Goal: Task Accomplishment & Management: Understand process/instructions

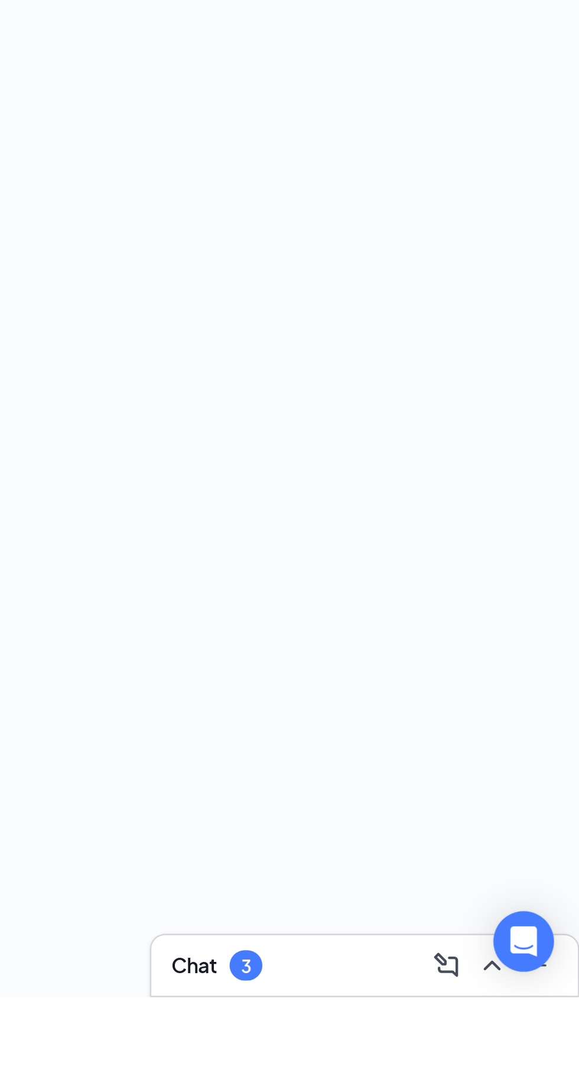
scroll to position [25, 0]
click at [537, 1074] on icon "ChevronUp" at bounding box center [538, 1071] width 8 height 5
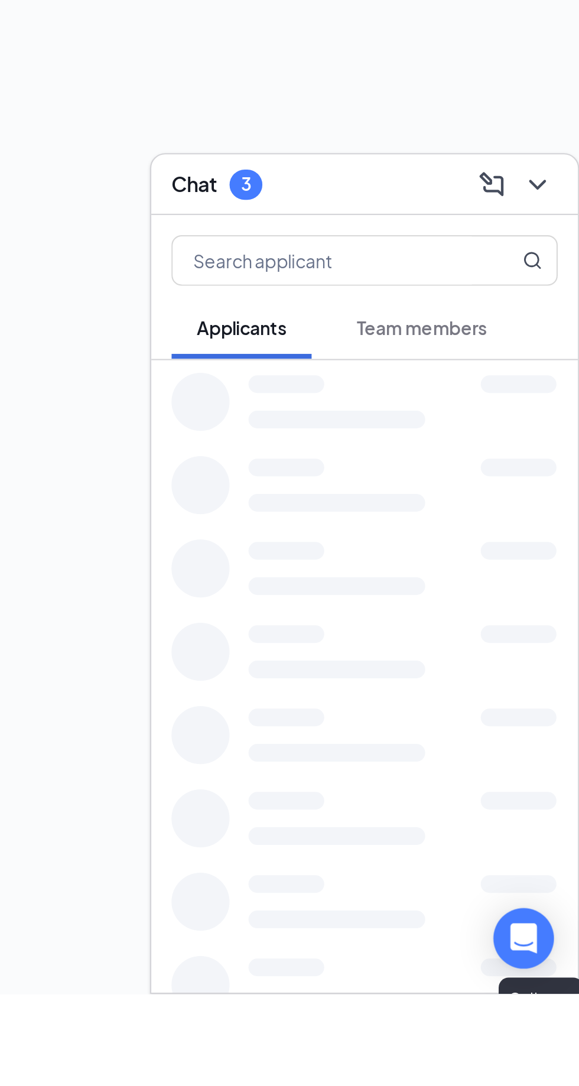
scroll to position [20, 0]
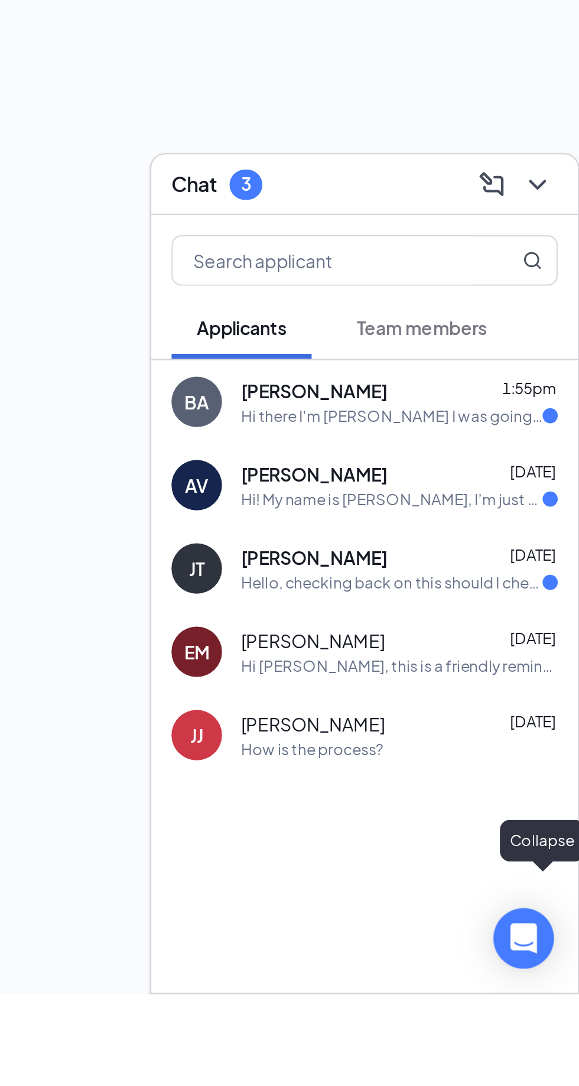
click at [564, 715] on icon "ChevronDown" at bounding box center [560, 707] width 14 height 14
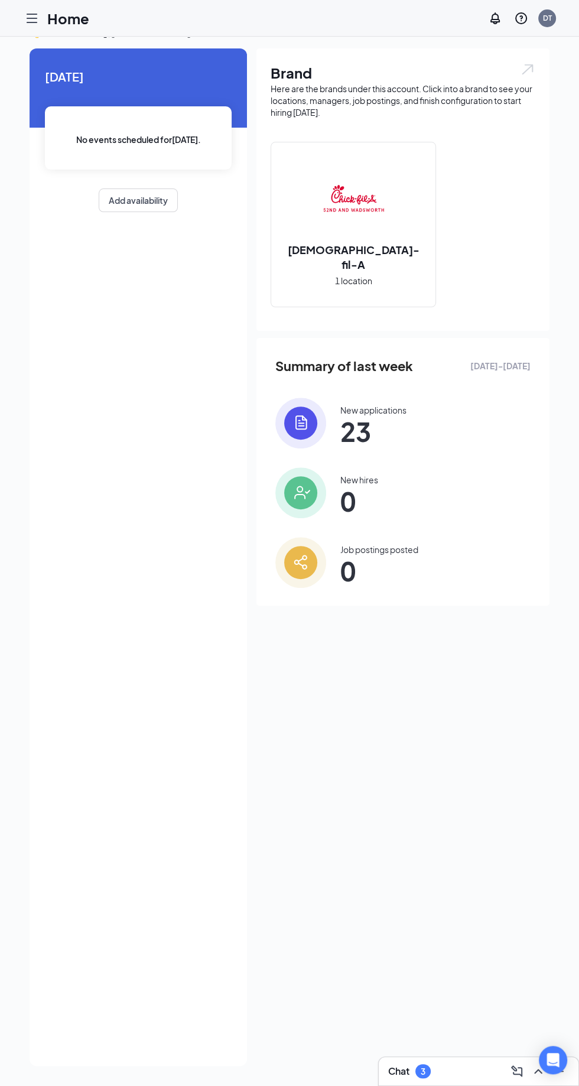
scroll to position [45, 0]
click at [18, 27] on div "Home DT" at bounding box center [289, 18] width 579 height 37
click at [27, 14] on icon "Hamburger" at bounding box center [31, 18] width 9 height 8
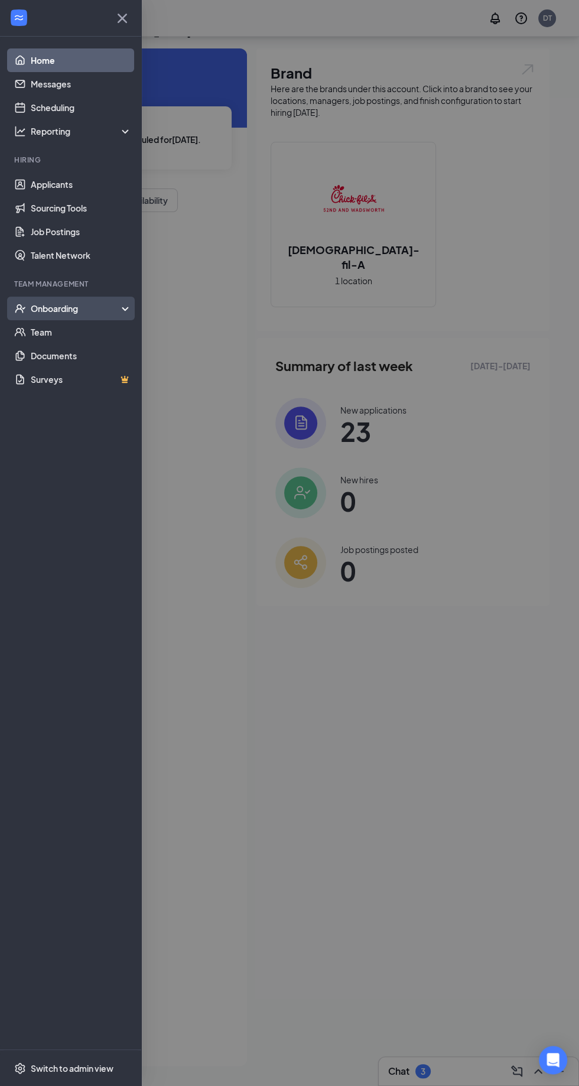
click at [19, 311] on icon "UserCheck" at bounding box center [20, 309] width 12 height 12
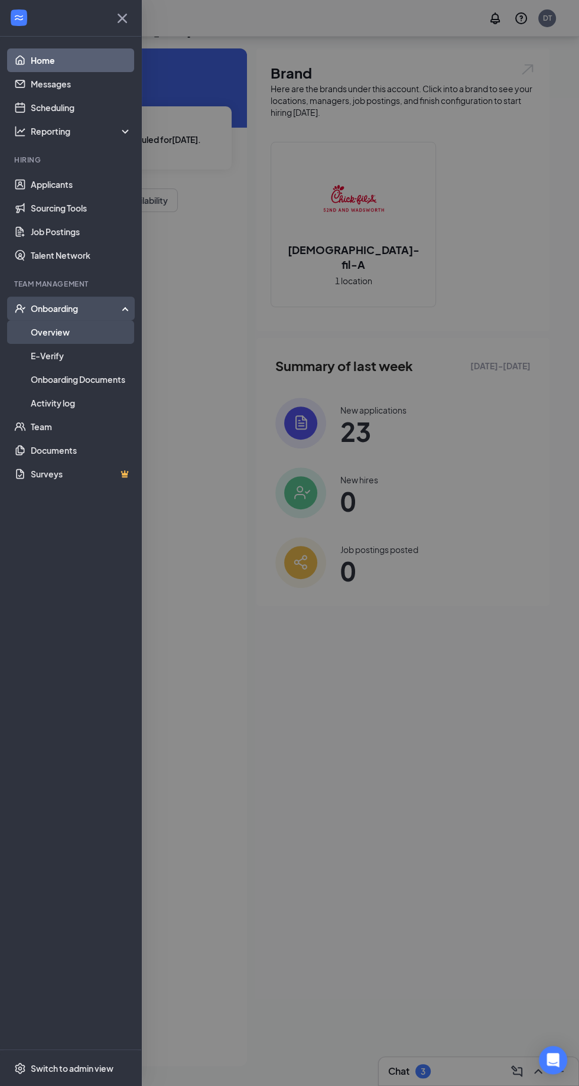
click at [37, 333] on link "Overview" at bounding box center [81, 332] width 101 height 24
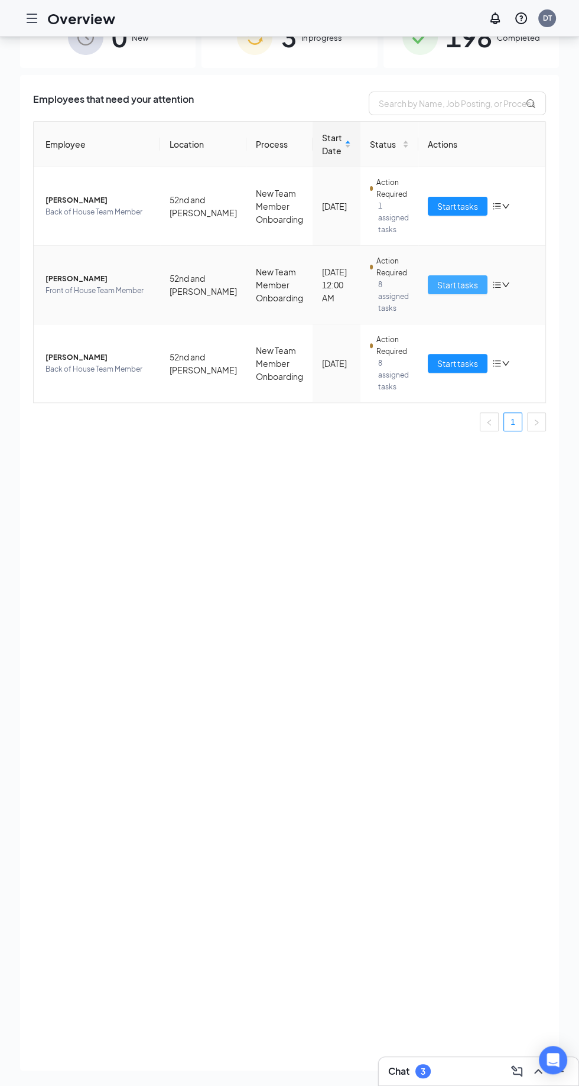
click at [460, 283] on span "Start tasks" at bounding box center [457, 284] width 41 height 13
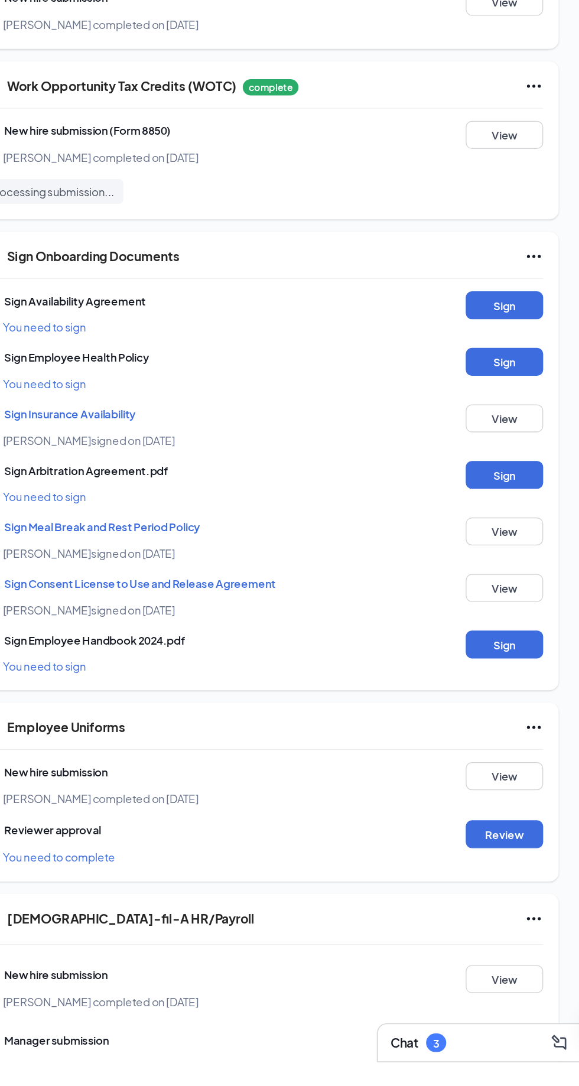
scroll to position [393, 0]
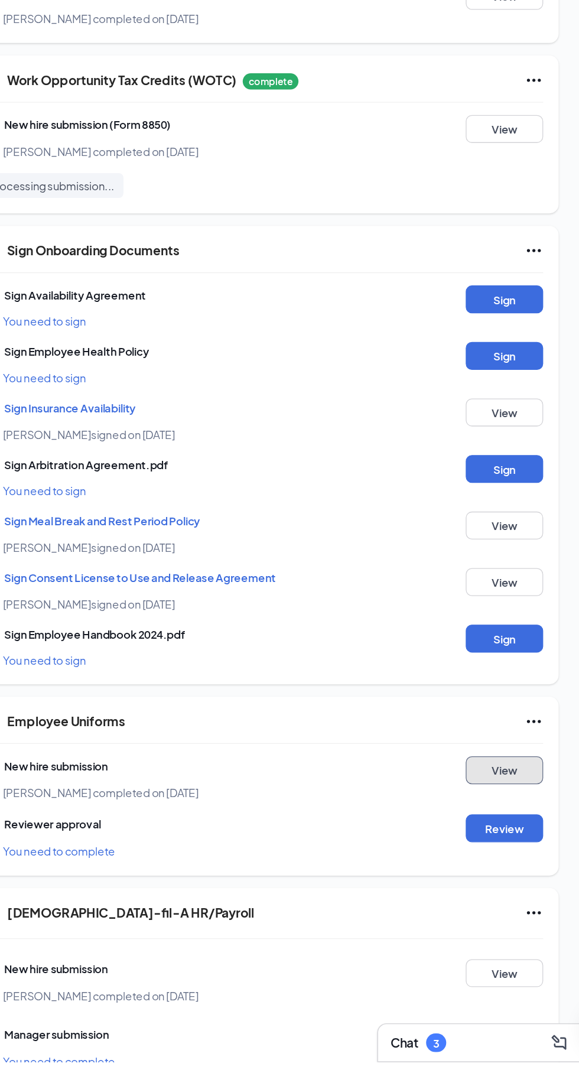
click at [487, 853] on button "View" at bounding box center [475, 863] width 59 height 21
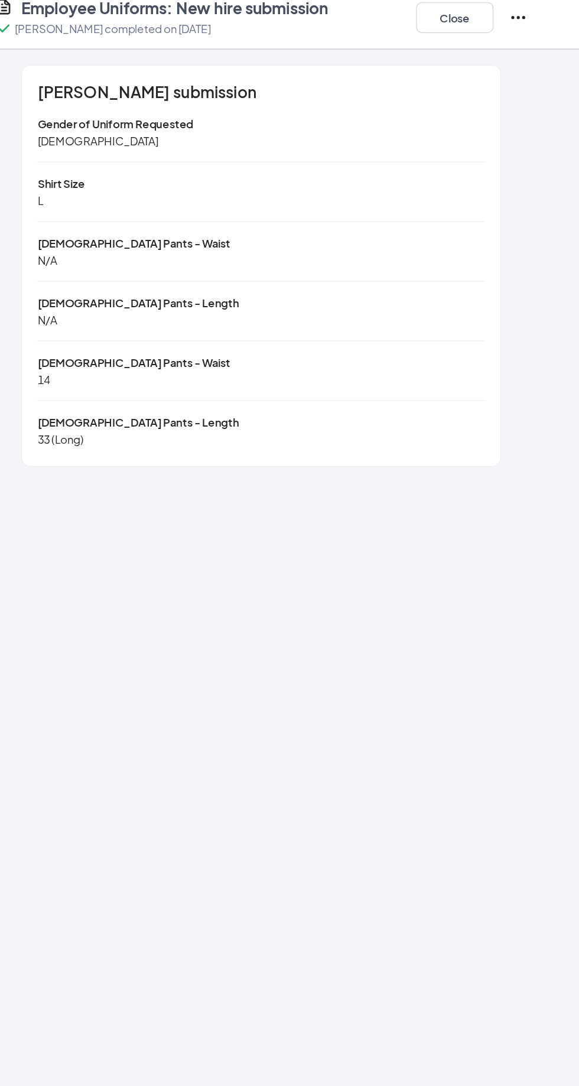
scroll to position [345, 0]
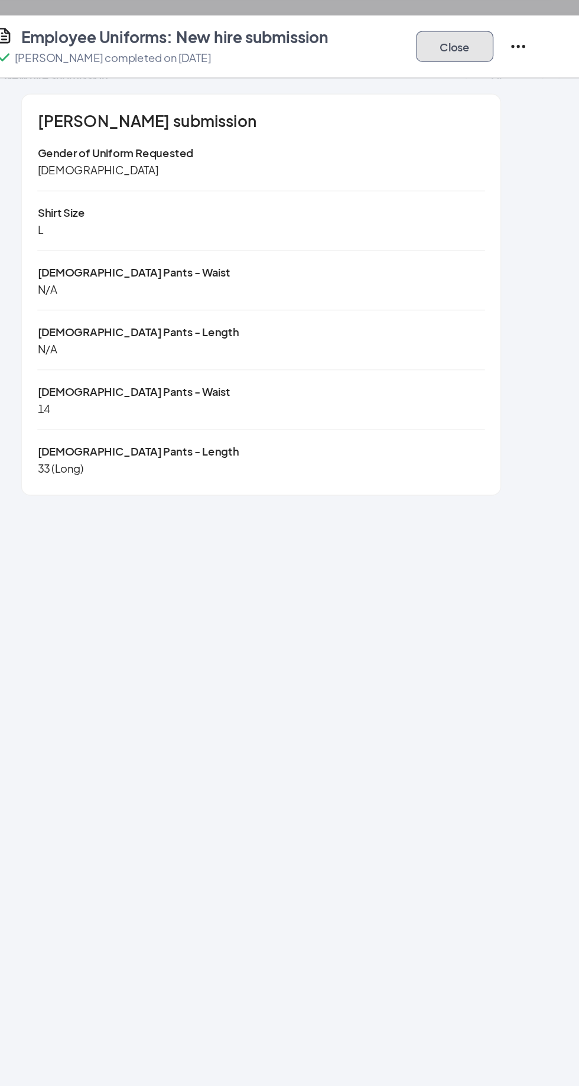
click at [450, 46] on button "Close" at bounding box center [437, 36] width 59 height 24
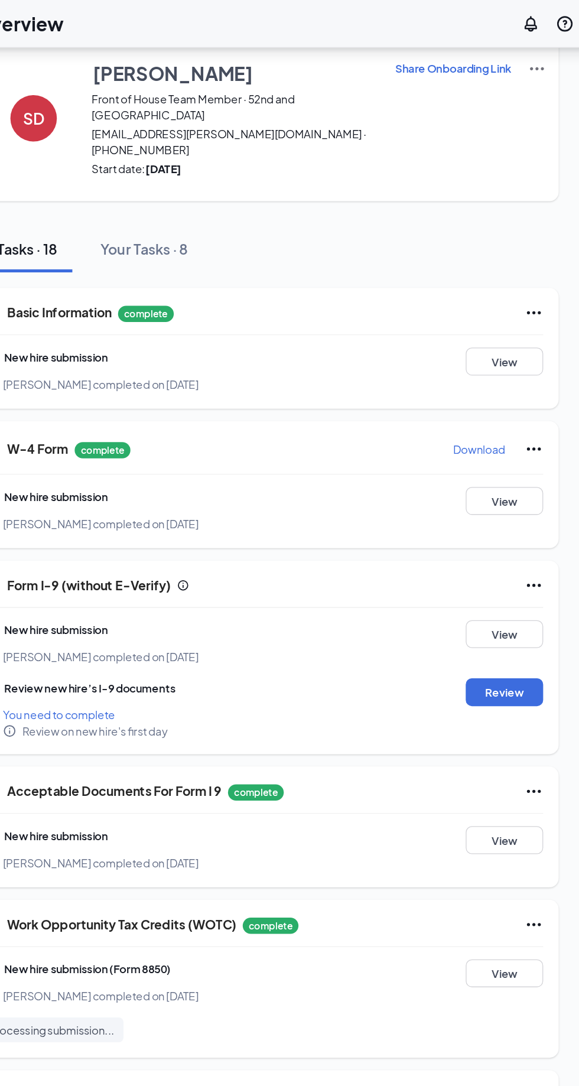
scroll to position [0, 0]
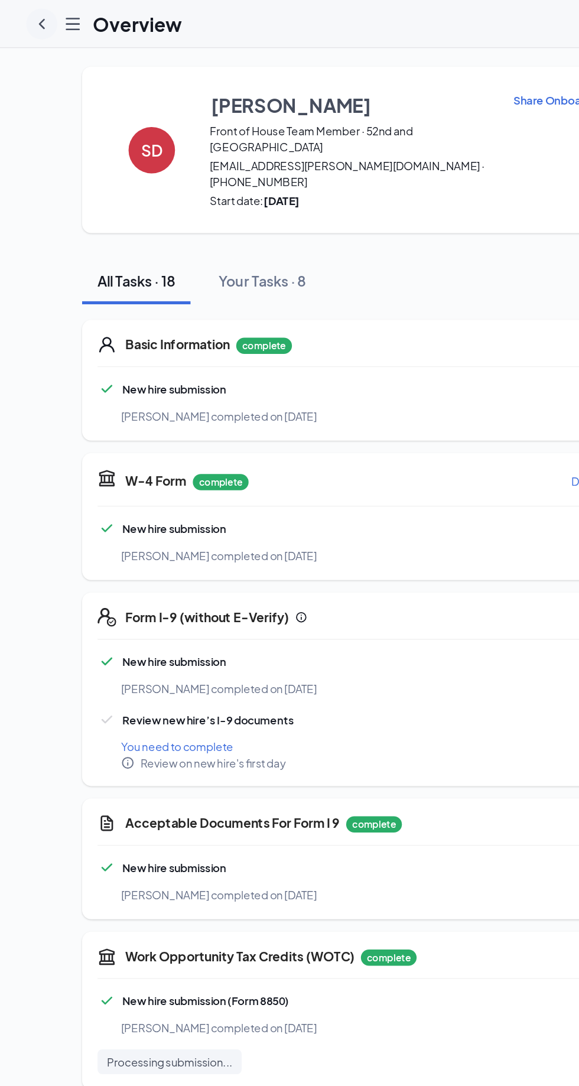
click at [28, 16] on icon "ChevronLeft" at bounding box center [32, 18] width 14 height 14
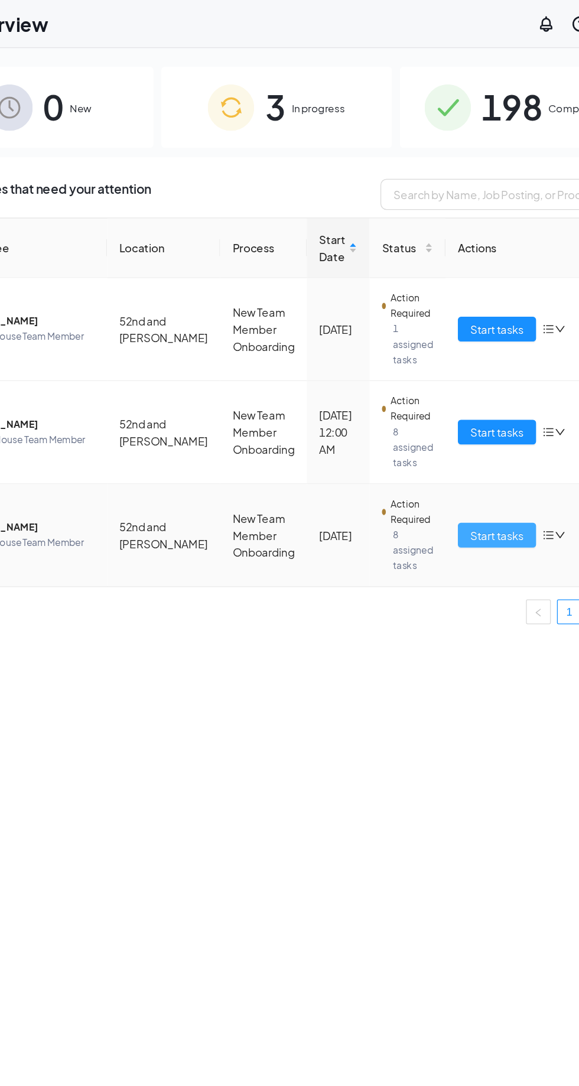
click at [469, 402] on span "Start tasks" at bounding box center [457, 408] width 41 height 13
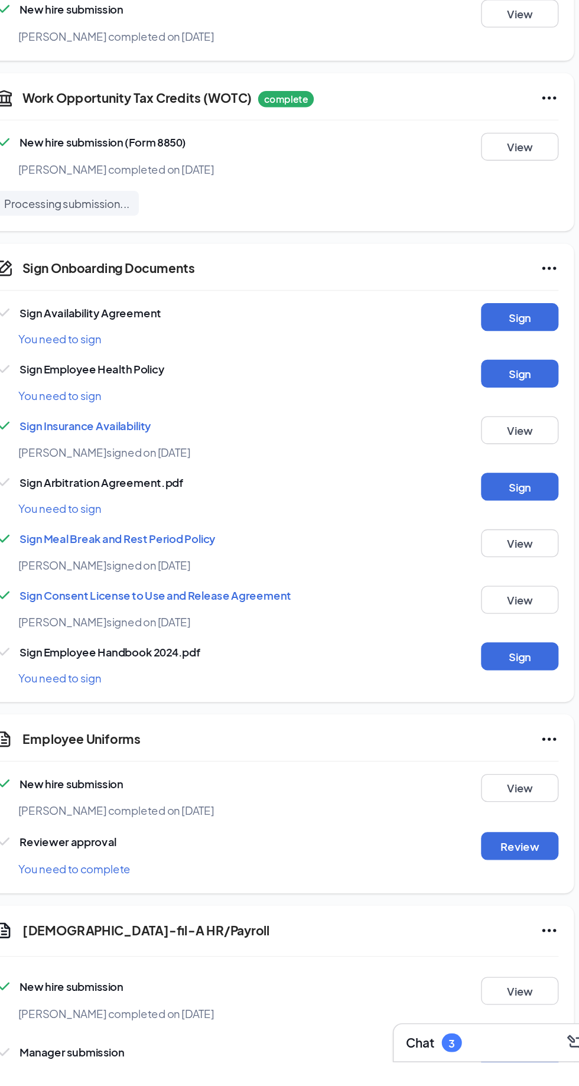
scroll to position [383, 0]
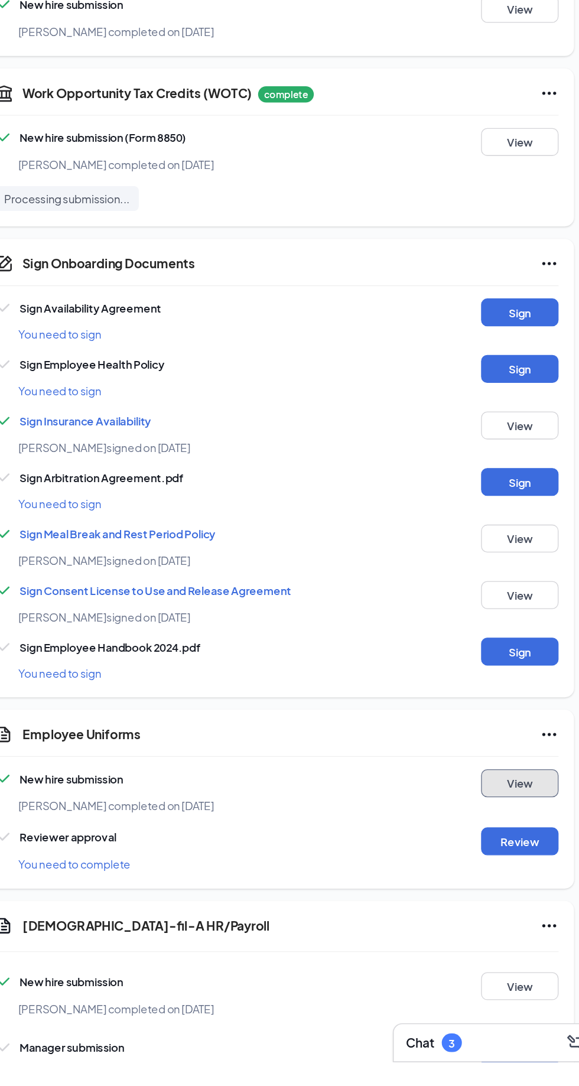
click at [488, 865] on button "View" at bounding box center [475, 873] width 59 height 21
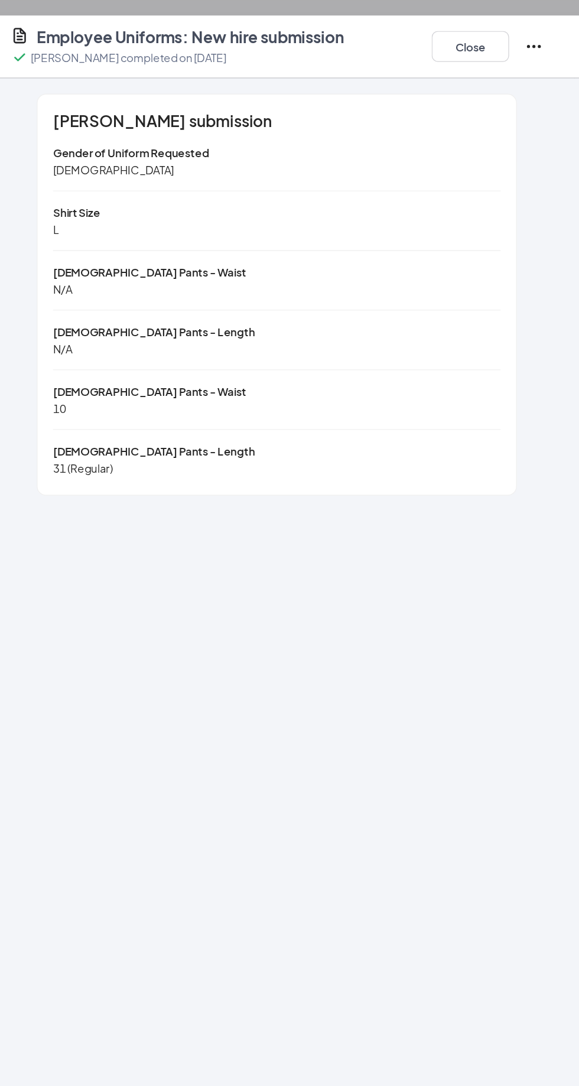
scroll to position [327, 0]
